Goal: Task Accomplishment & Management: Manage account settings

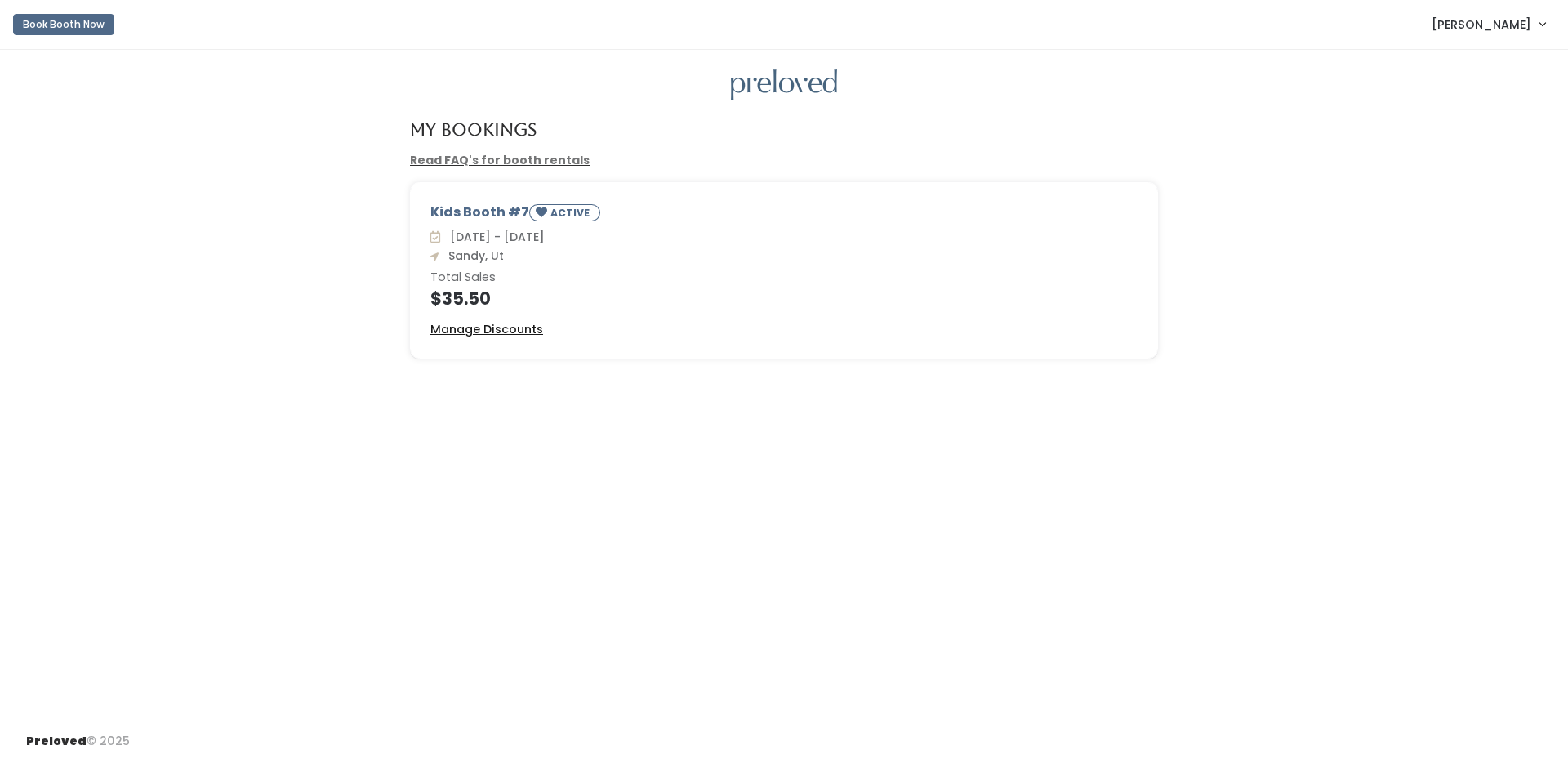
click at [471, 326] on u "Manage Discounts" at bounding box center [487, 329] width 113 height 16
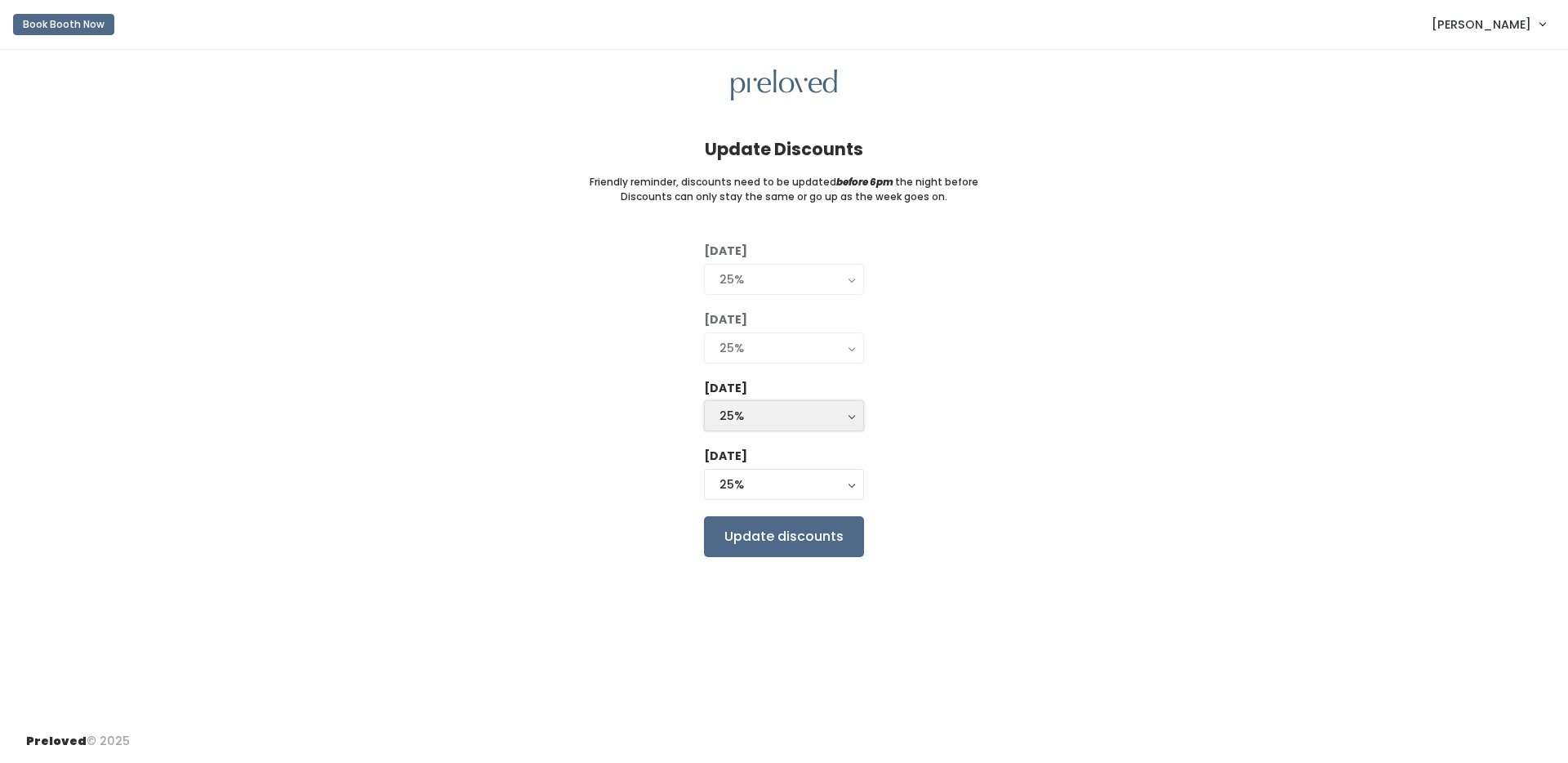
click at [720, 411] on div "25%" at bounding box center [784, 416] width 129 height 18
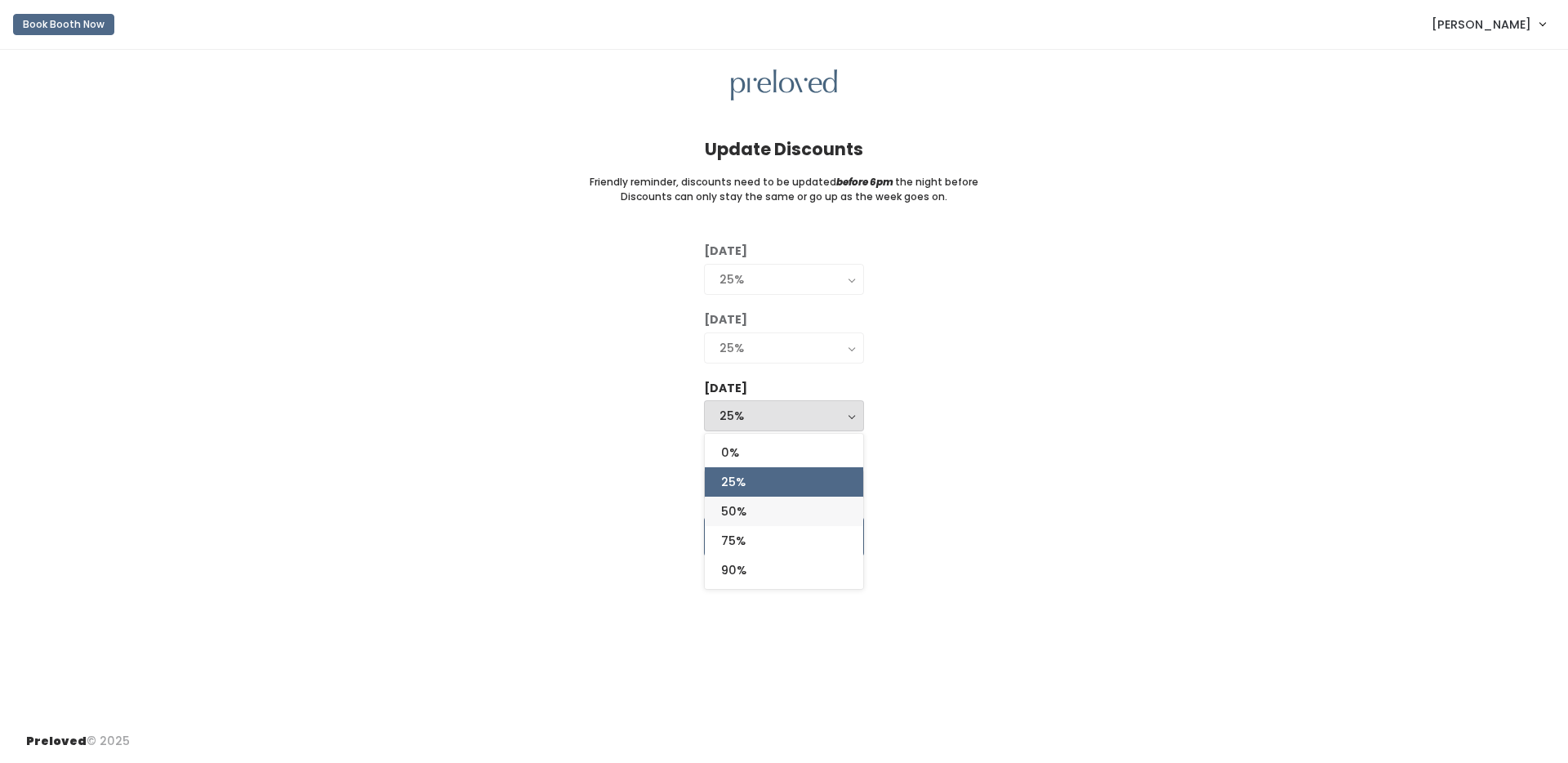
click at [759, 507] on link "50%" at bounding box center [784, 511] width 158 height 30
select select "50%"
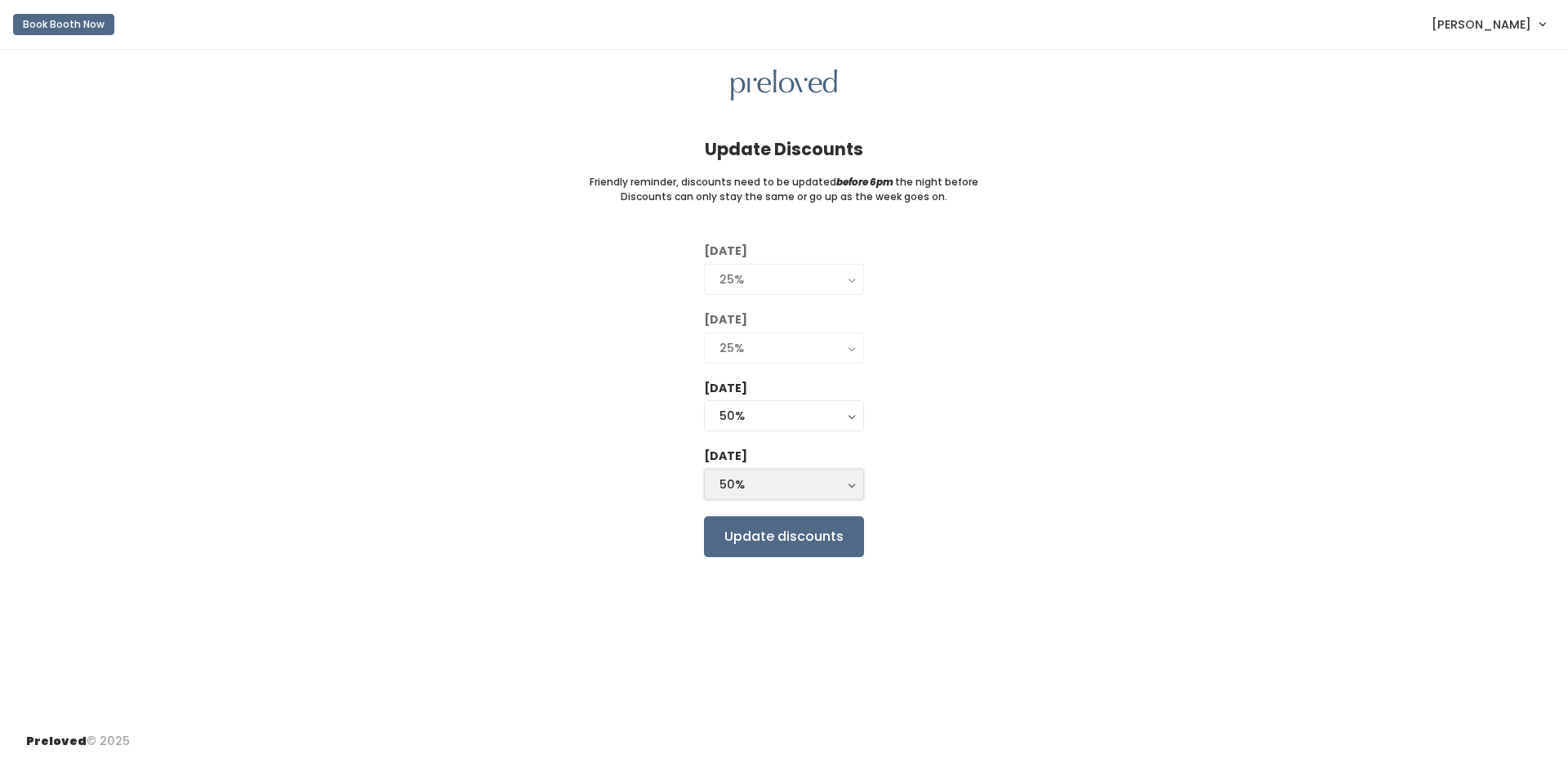
click at [764, 492] on button "50%" at bounding box center [784, 484] width 160 height 31
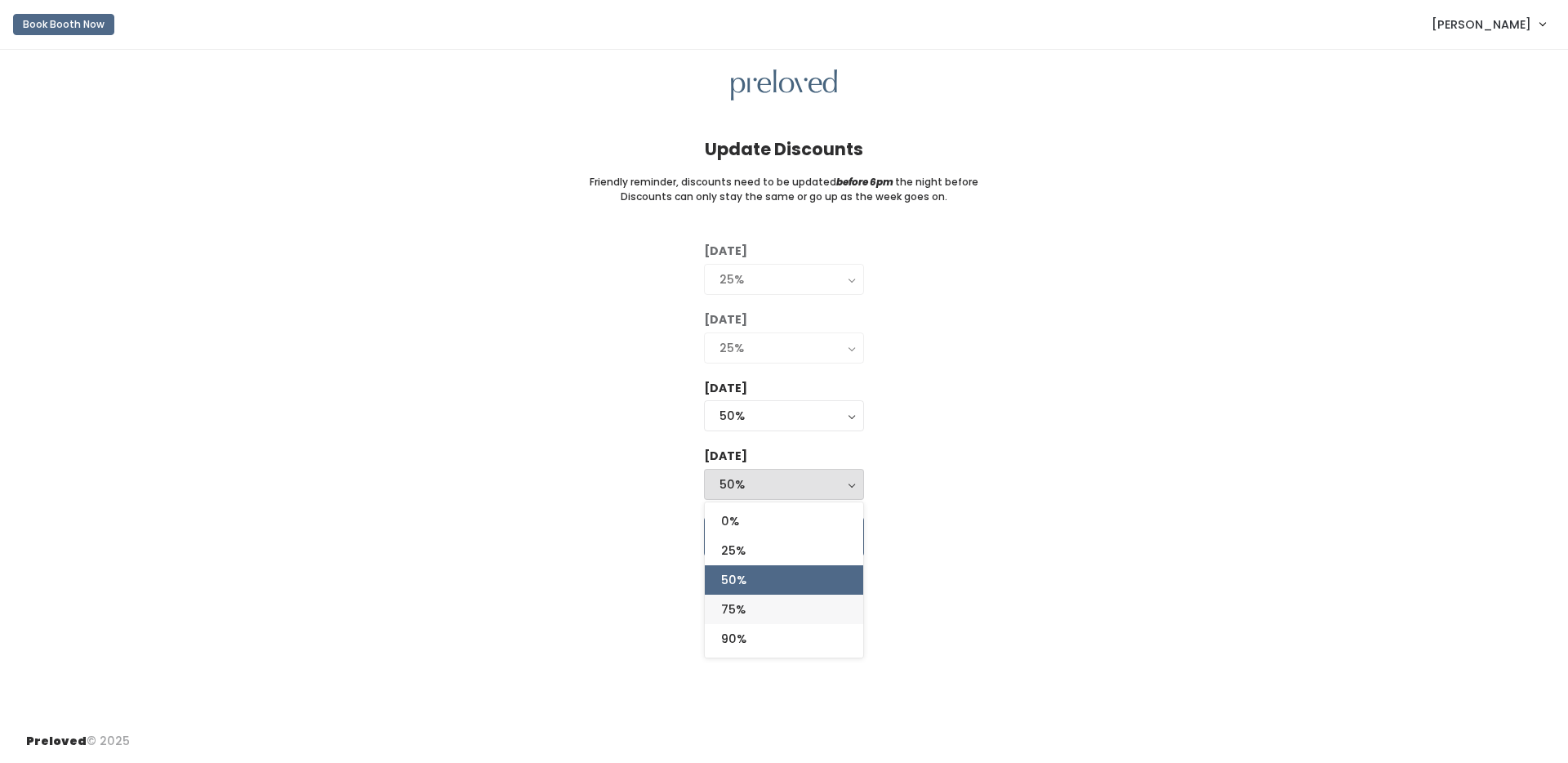
click at [769, 599] on link "75%" at bounding box center [784, 609] width 158 height 30
select select "75%"
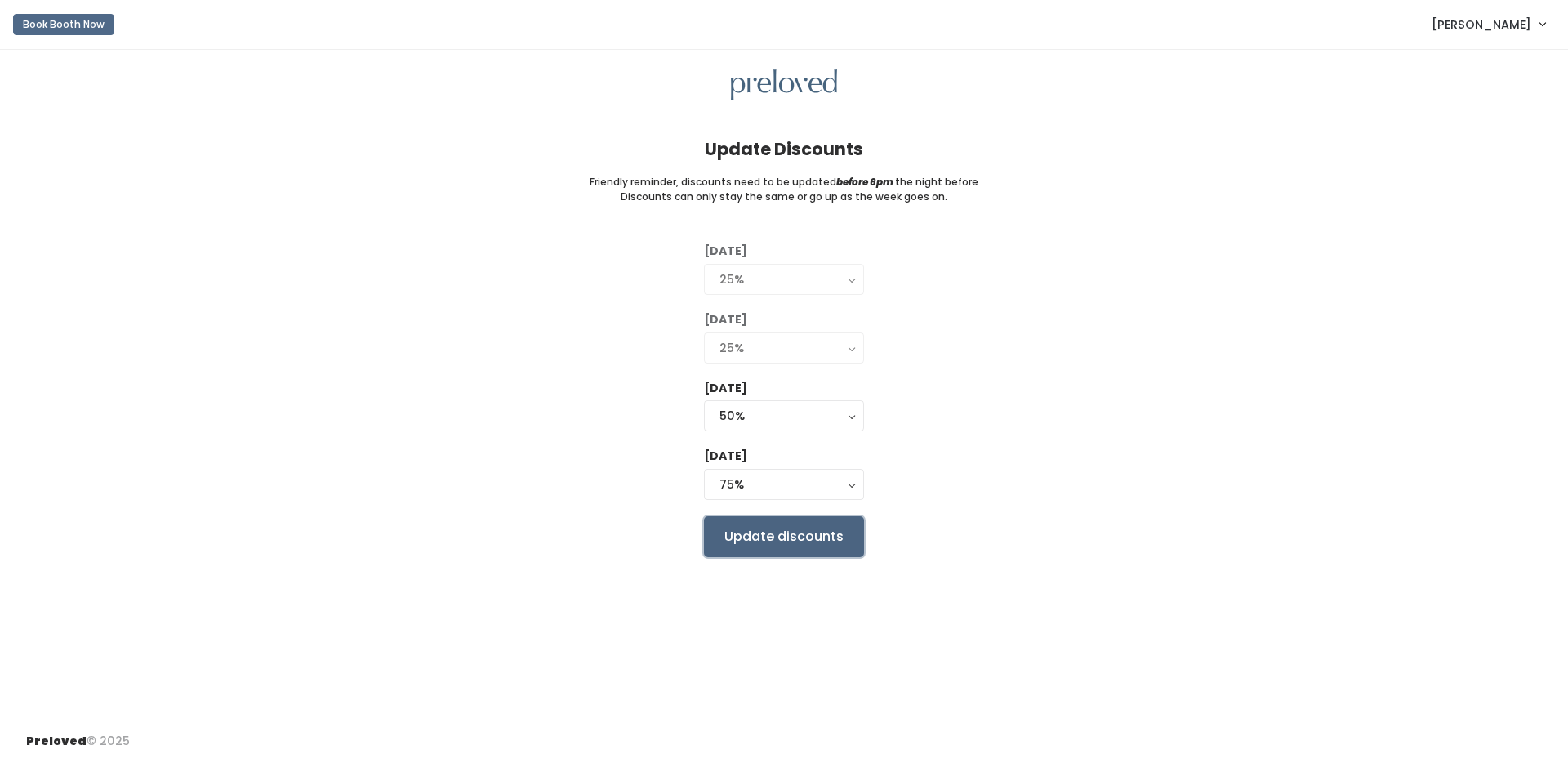
click at [777, 547] on input "Update discounts" at bounding box center [784, 536] width 160 height 41
